Goal: Task Accomplishment & Management: Complete application form

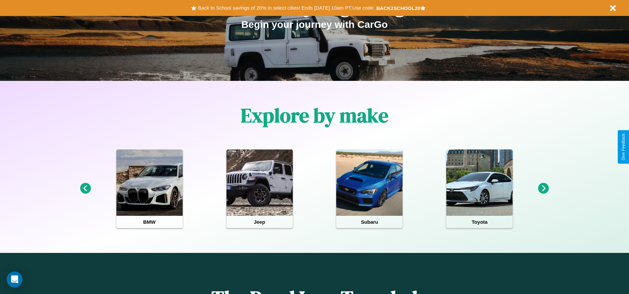
scroll to position [138, 0]
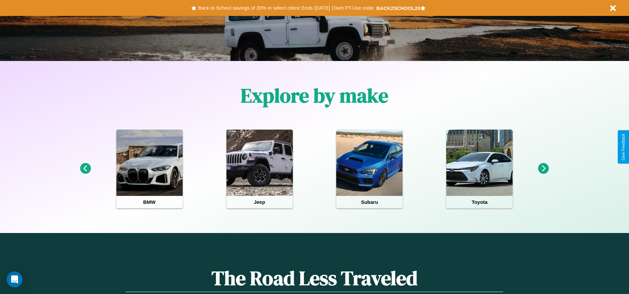
click at [85, 169] on icon at bounding box center [85, 168] width 11 height 11
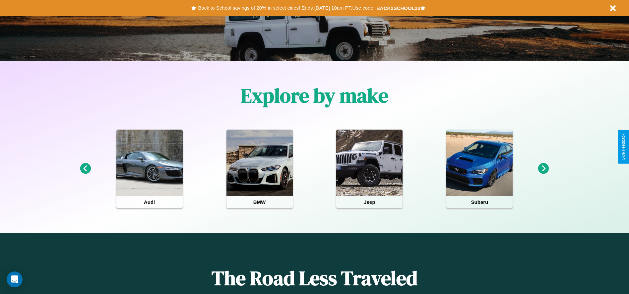
click at [544, 169] on icon at bounding box center [544, 168] width 11 height 11
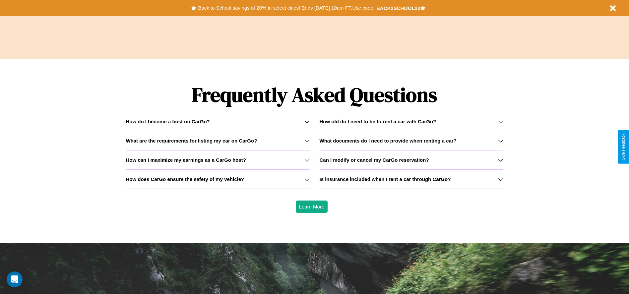
scroll to position [952, 0]
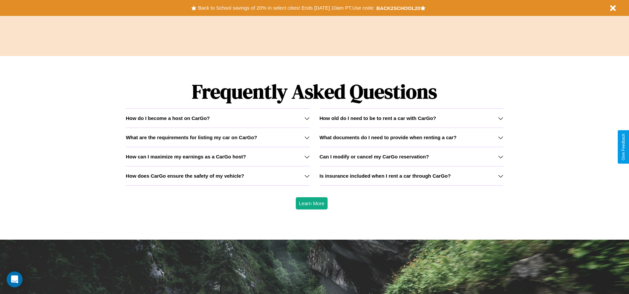
click at [411, 157] on h3 "Can I modify or cancel my CarGo reservation?" at bounding box center [374, 157] width 109 height 6
click at [501, 176] on icon at bounding box center [500, 176] width 5 height 5
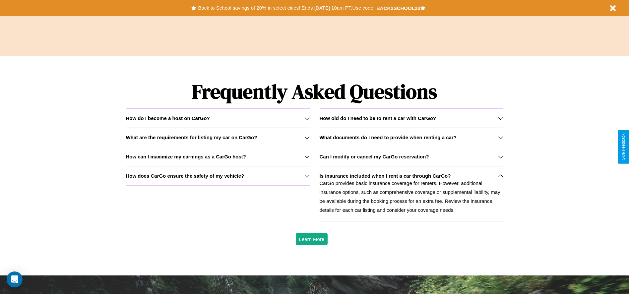
click at [307, 118] on icon at bounding box center [307, 118] width 5 height 5
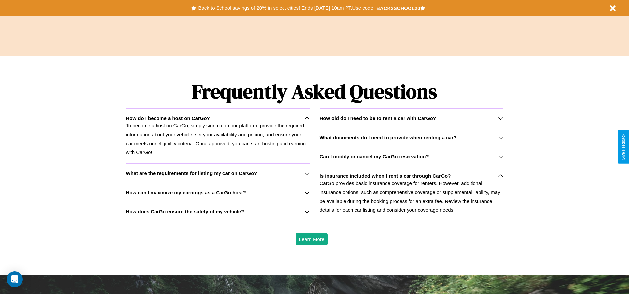
click at [218, 212] on h3 "How does CarGo ensure the safety of my vehicle?" at bounding box center [185, 212] width 118 height 6
click at [501, 157] on icon at bounding box center [500, 156] width 5 height 5
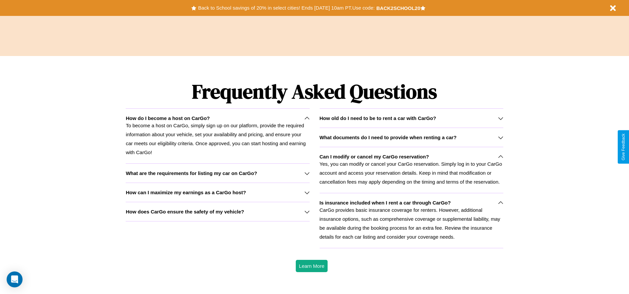
click at [307, 192] on icon at bounding box center [307, 192] width 5 height 5
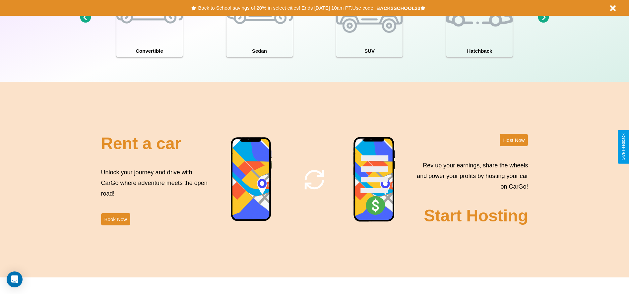
scroll to position [723, 0]
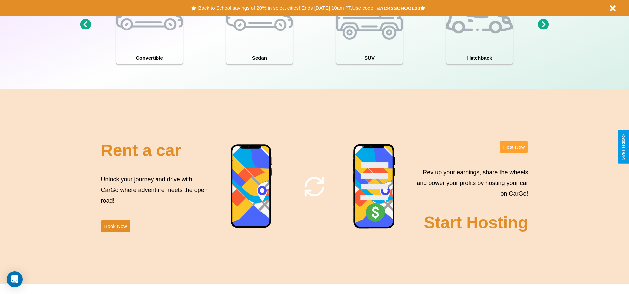
click at [514, 147] on button "Host Now" at bounding box center [514, 147] width 28 height 12
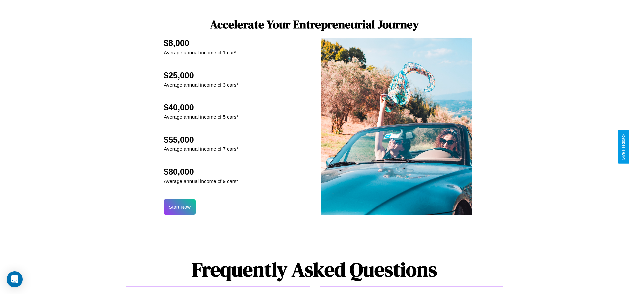
scroll to position [713, 0]
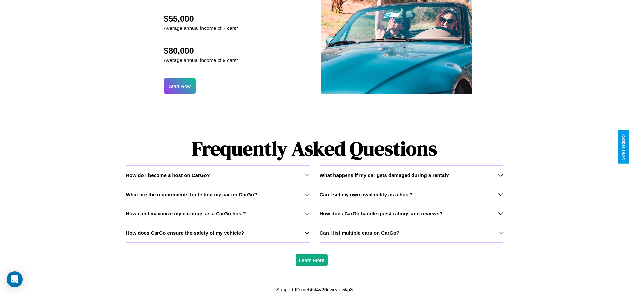
click at [218, 175] on div "How do I become a host on CarGo?" at bounding box center [218, 176] width 184 height 6
click at [218, 213] on h3 "How can I maximize my earnings as a CarGo host?" at bounding box center [186, 214] width 120 height 6
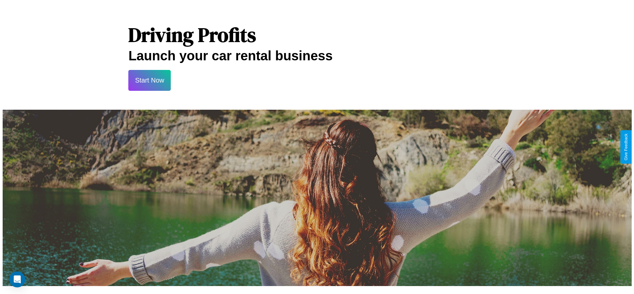
scroll to position [0, 0]
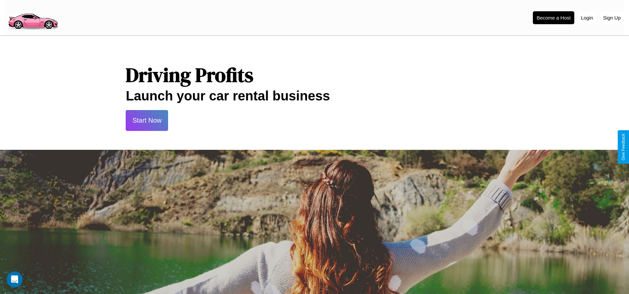
click at [147, 120] on button "Start Now" at bounding box center [147, 120] width 42 height 21
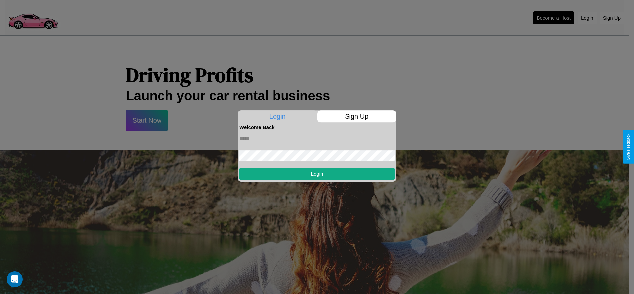
click at [357, 116] on p "Sign Up" at bounding box center [357, 116] width 79 height 12
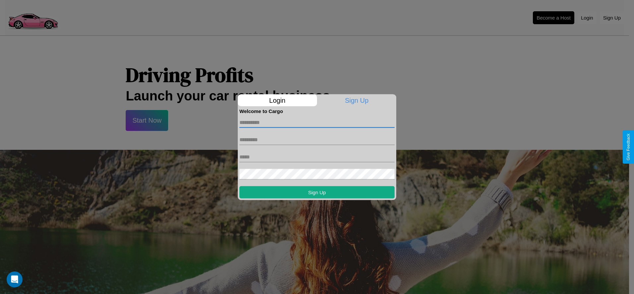
click at [317, 122] on input "text" at bounding box center [317, 122] width 155 height 11
type input "******"
click at [317, 140] on input "text" at bounding box center [317, 139] width 155 height 11
type input "*******"
click at [317, 157] on input "text" at bounding box center [317, 157] width 155 height 11
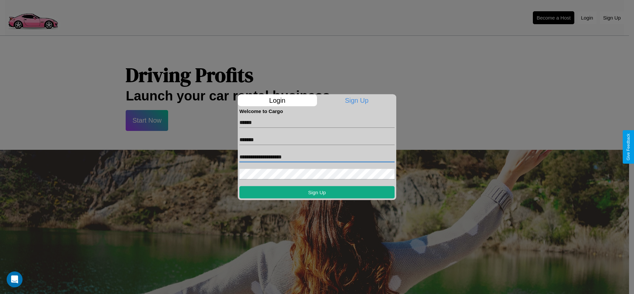
type input "**********"
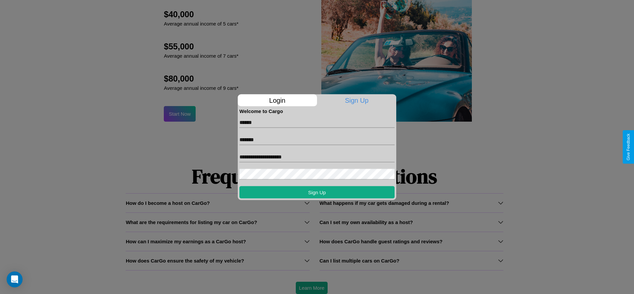
click at [312, 288] on div at bounding box center [317, 147] width 634 height 294
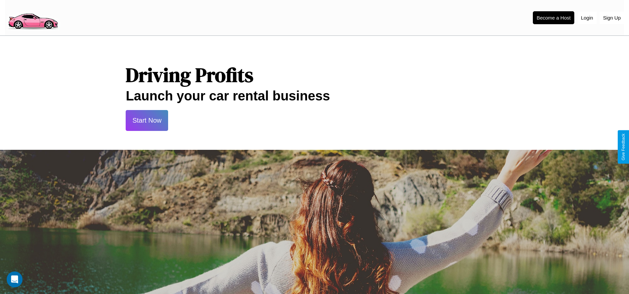
click at [147, 120] on button "Start Now" at bounding box center [147, 120] width 42 height 21
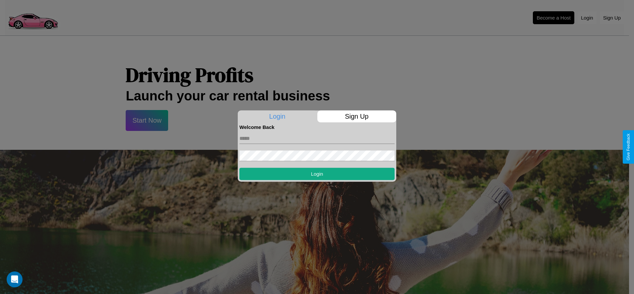
click at [554, 18] on div at bounding box center [317, 147] width 634 height 294
